Goal: Check status: Check status

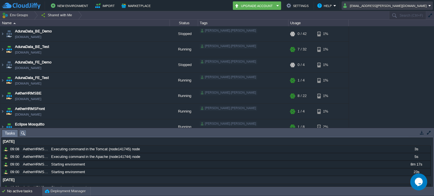
click at [417, 9] on td "[EMAIL_ADDRESS][PERSON_NAME][DOMAIN_NAME]" at bounding box center [387, 5] width 91 height 8
click at [401, 93] on div "AdunaData_BE_Demo [DOMAIN_NAME] Stopped [PERSON_NAME].[PERSON_NAME] + Add to En…" at bounding box center [217, 77] width 434 height 102
click at [2, 80] on img at bounding box center [2, 80] width 5 height 15
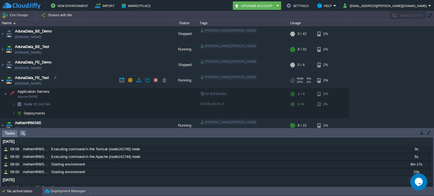
click at [2, 80] on img at bounding box center [2, 80] width 5 height 15
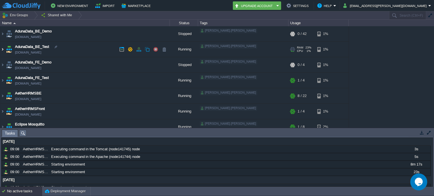
click at [1, 50] on img at bounding box center [2, 49] width 5 height 15
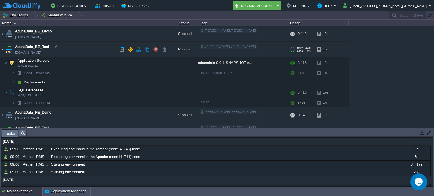
click at [1, 50] on img at bounding box center [2, 49] width 5 height 15
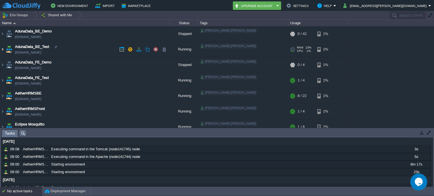
click at [2, 51] on img at bounding box center [2, 49] width 5 height 15
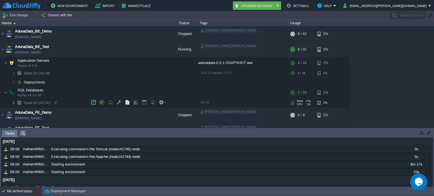
click at [14, 103] on img at bounding box center [13, 103] width 3 height 9
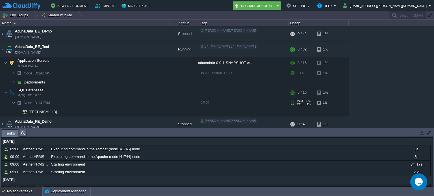
click at [14, 103] on img at bounding box center [13, 103] width 3 height 9
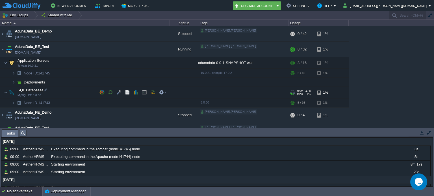
click at [3, 91] on img at bounding box center [2, 89] width 4 height 5
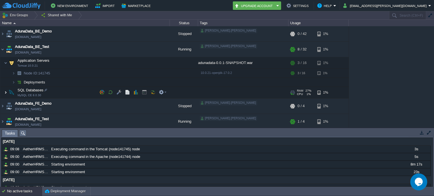
click at [6, 92] on img at bounding box center [5, 92] width 3 height 11
